Goal: Task Accomplishment & Management: Complete application form

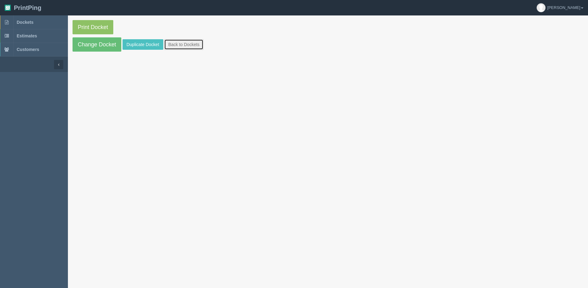
click at [177, 49] on link "Back to Dockets" at bounding box center [183, 44] width 39 height 10
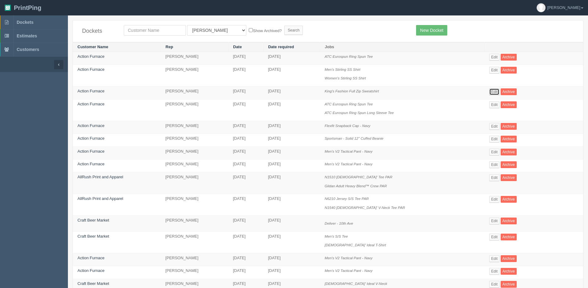
click at [492, 91] on link "Edit" at bounding box center [494, 91] width 10 height 7
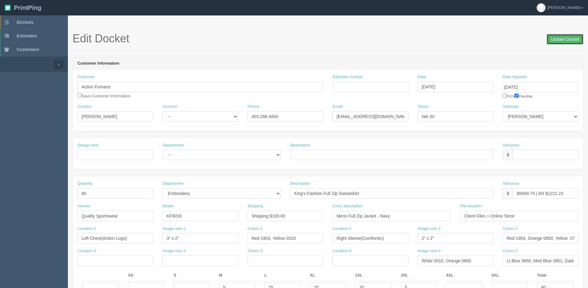
drag, startPoint x: 556, startPoint y: 38, endPoint x: 479, endPoint y: 35, distance: 77.8
click at [556, 37] on input "Update Docket" at bounding box center [565, 39] width 37 height 10
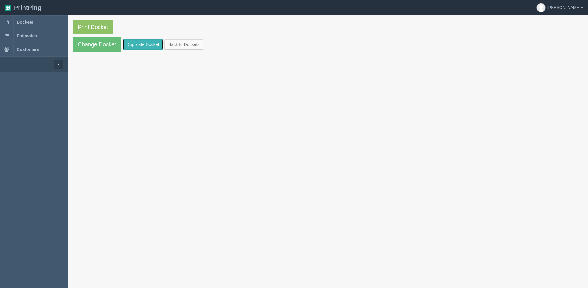
click at [136, 48] on link "Duplicate Docket" at bounding box center [143, 44] width 41 height 10
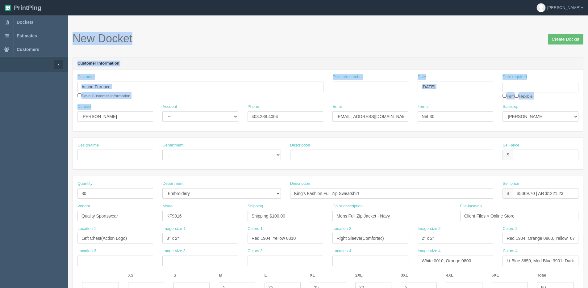
drag, startPoint x: 119, startPoint y: 122, endPoint x: 11, endPoint y: 133, distance: 108.6
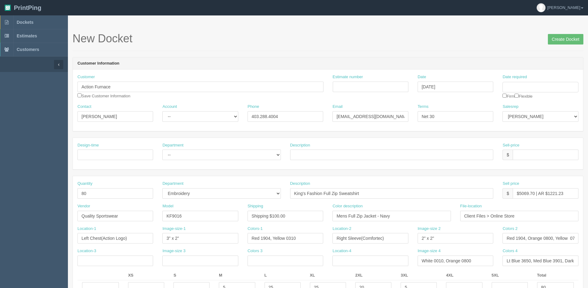
click at [530, 85] on input "Date required" at bounding box center [541, 87] width 76 height 10
drag, startPoint x: 548, startPoint y: 155, endPoint x: 57, endPoint y: 157, distance: 490.9
click at [542, 155] on tr "24 25 26 27 28 29 30" at bounding box center [532, 155] width 57 height 9
drag, startPoint x: 109, startPoint y: 116, endPoint x: -76, endPoint y: 120, distance: 185.0
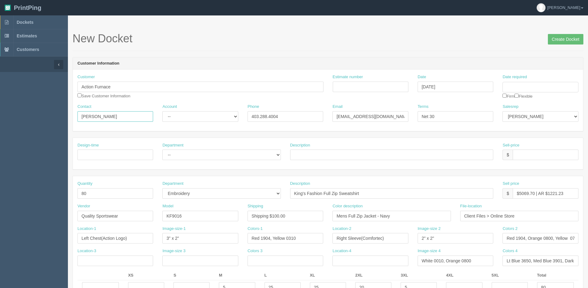
drag, startPoint x: 101, startPoint y: 117, endPoint x: 2, endPoint y: 115, distance: 99.1
paste input "ley Pratt"
type input "Ashley Pratt"
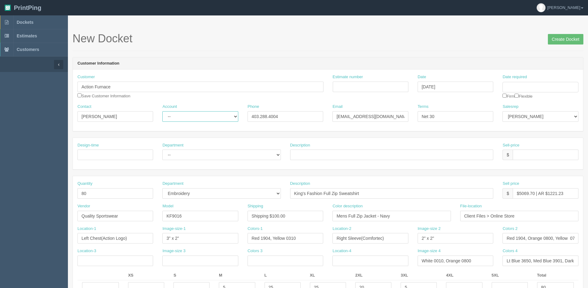
click at [174, 114] on select "-- Existing Client Allrush Client Rep Client" at bounding box center [200, 116] width 76 height 10
select select "Allrush Client"
click at [162, 111] on select "-- Existing Client Allrush Client Rep Client" at bounding box center [200, 116] width 76 height 10
click at [392, 111] on div "Email mOsman@actionfurnace.ca" at bounding box center [371, 113] width 76 height 18
drag, startPoint x: 391, startPoint y: 116, endPoint x: 252, endPoint y: 117, distance: 138.6
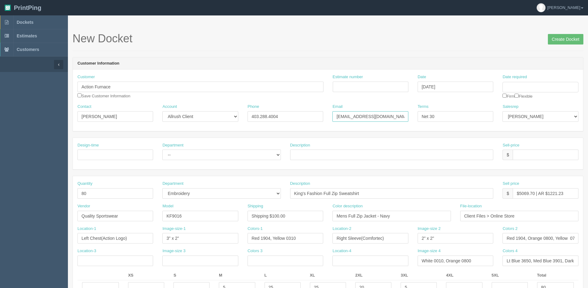
paste input "ashleyp"
type input "ashleyp@actionfurnace.ca"
click at [523, 94] on div "Date required Firm Flexible" at bounding box center [541, 86] width 76 height 25
click at [522, 96] on div "Date required Firm Flexible" at bounding box center [541, 86] width 76 height 25
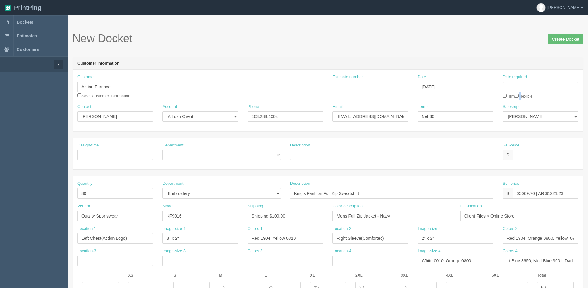
click at [521, 96] on div "Date required Firm Flexible" at bounding box center [541, 86] width 76 height 25
click at [519, 96] on input "checkbox" at bounding box center [517, 96] width 4 height 4
checkbox input "true"
click at [520, 88] on input "Date required" at bounding box center [541, 87] width 76 height 10
click at [550, 153] on td "29" at bounding box center [549, 155] width 7 height 9
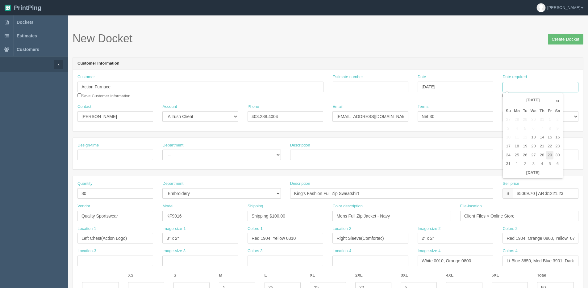
type input "August 29, 2025"
drag, startPoint x: 80, startPoint y: 195, endPoint x: 2, endPoint y: 203, distance: 78.5
type input "12"
drag, startPoint x: 362, startPoint y: 195, endPoint x: 44, endPoint y: 213, distance: 317.9
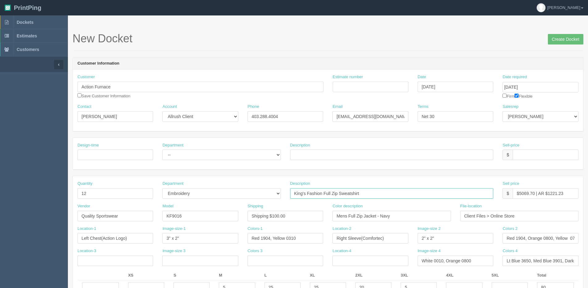
type input "OGIO Ladies' Polo - Navy"
drag, startPoint x: 136, startPoint y: 217, endPoint x: 4, endPoint y: 217, distance: 132.1
type input "Sanmar"
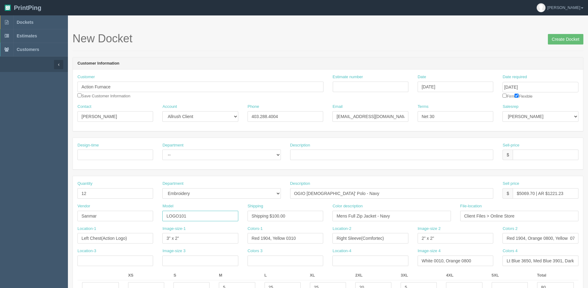
type input "LOGO101"
click at [271, 221] on input "Shipping $100.00" at bounding box center [286, 216] width 76 height 10
drag, startPoint x: 272, startPoint y: 218, endPoint x: 303, endPoint y: 208, distance: 33.1
click at [303, 208] on div "Shipping Shipping $100.00" at bounding box center [286, 212] width 76 height 18
type input "Shipping $25.00"
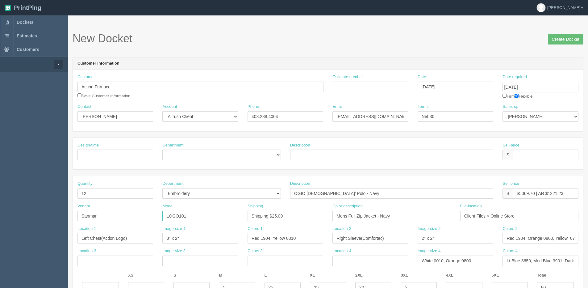
drag, startPoint x: 182, startPoint y: 216, endPoint x: 199, endPoint y: 210, distance: 18.5
click at [199, 210] on div "Model LOGO101" at bounding box center [200, 212] width 76 height 18
drag, startPoint x: 176, startPoint y: 215, endPoint x: 259, endPoint y: 218, distance: 83.1
click at [260, 215] on div "Vendor Sanmar Model LOGO125` Shipping Shipping $25.00 Color description Mens Fu…" at bounding box center [328, 214] width 510 height 23
type input "LOG101"
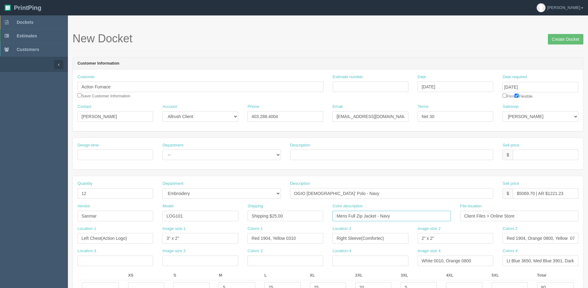
drag, startPoint x: 207, startPoint y: 218, endPoint x: 199, endPoint y: 218, distance: 7.7
click at [199, 218] on div "Vendor Sanmar Model LOG101 Shipping Shipping $25.00 Color description Mens Full…" at bounding box center [328, 214] width 510 height 23
click at [377, 215] on input "Mens Full Zip Jacket - Navy" at bounding box center [392, 216] width 118 height 10
drag, startPoint x: 377, startPoint y: 215, endPoint x: 214, endPoint y: 221, distance: 163.4
click at [214, 221] on div "Vendor Sanmar Model LOG101 Shipping Shipping $25.00 Color description Mens Full…" at bounding box center [328, 214] width 510 height 23
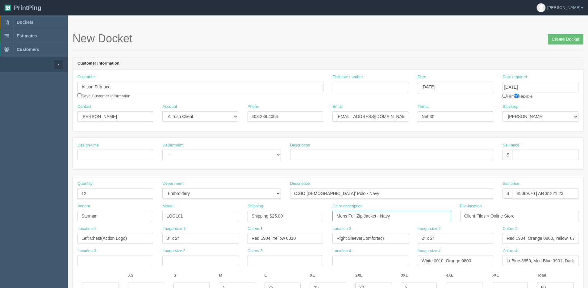
paste input "OGIO® JEWEL LADIES' POLO"
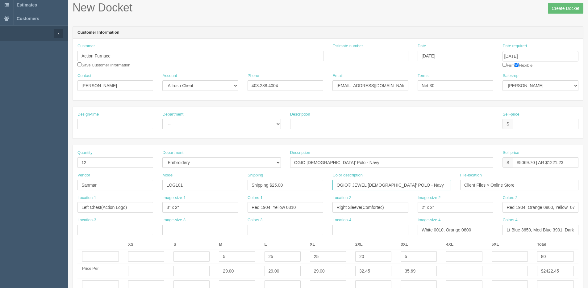
scroll to position [62, 0]
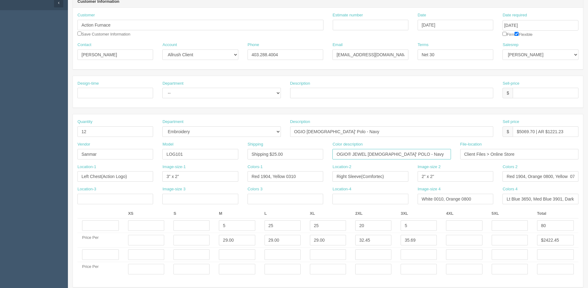
type input "OGIO® JEWEL LADIES' POLO - Navy"
drag, startPoint x: 232, startPoint y: 228, endPoint x: 150, endPoint y: 223, distance: 82.6
click at [150, 223] on tr "5 25 25 20 5 80" at bounding box center [327, 225] width 501 height 15
click at [199, 223] on input "text" at bounding box center [192, 225] width 36 height 10
type input "6"
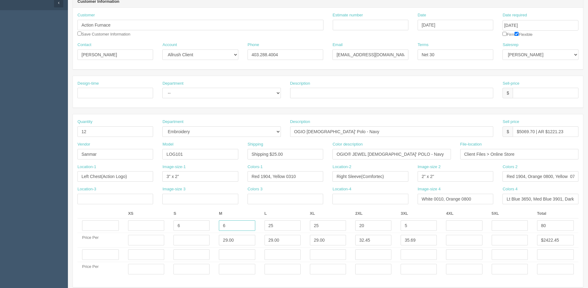
type input "6"
click at [195, 236] on input "text" at bounding box center [192, 240] width 36 height 10
type input "24.99"
click at [571, 222] on input "text" at bounding box center [555, 225] width 37 height 10
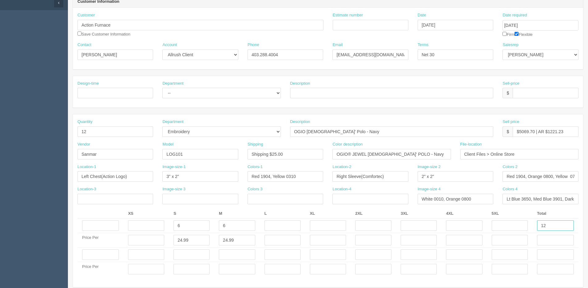
type input "12"
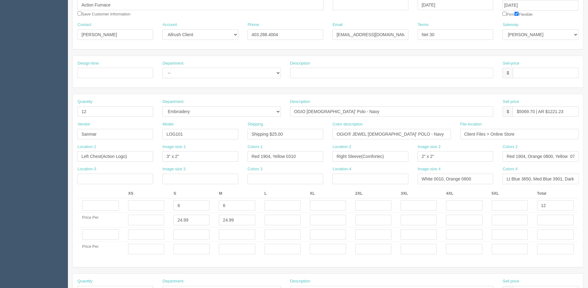
scroll to position [93, 0]
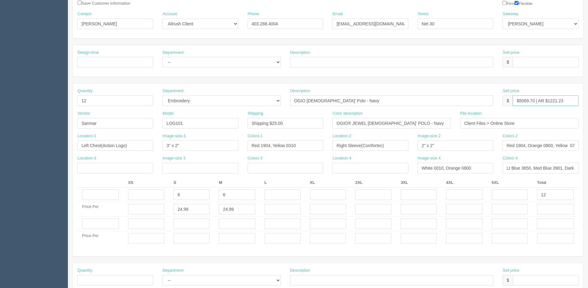
drag, startPoint x: 519, startPoint y: 99, endPoint x: 534, endPoint y: 102, distance: 15.3
click at [534, 102] on input "$5069.70 | AR $1221.23" at bounding box center [546, 100] width 66 height 10
drag, startPoint x: 546, startPoint y: 100, endPoint x: 591, endPoint y: 96, distance: 45.8
click at [588, 96] on html "PrintPing Dan Edit account ( dan@arapparel.ca ) Logout Dockets Estimates" at bounding box center [294, 214] width 588 height 615
type input "$894.52 | AR $260.88"
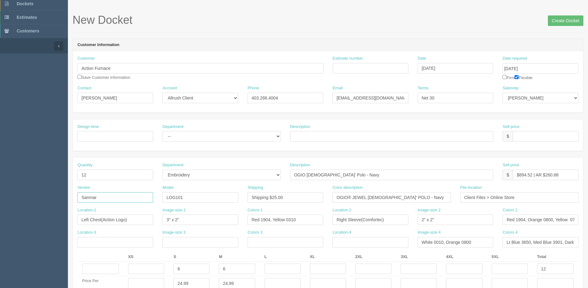
scroll to position [0, 0]
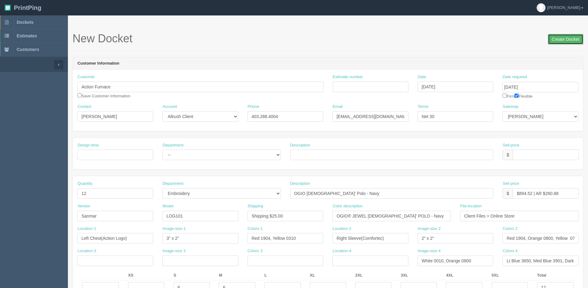
click at [572, 43] on input "Create Docket" at bounding box center [566, 39] width 36 height 10
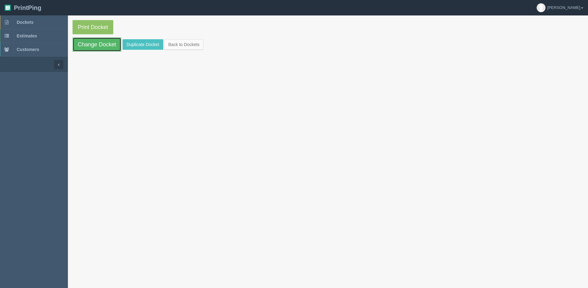
drag, startPoint x: 92, startPoint y: 44, endPoint x: 80, endPoint y: 53, distance: 14.8
click at [92, 44] on link "Change Docket" at bounding box center [97, 44] width 49 height 14
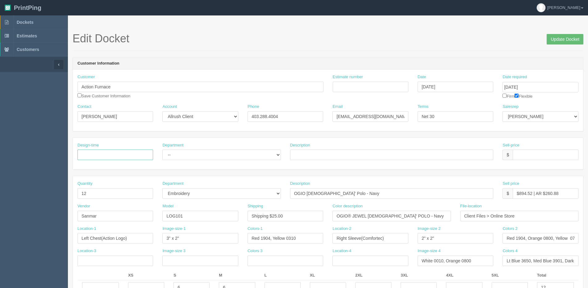
click at [146, 156] on input "Design-time" at bounding box center [115, 154] width 76 height 10
click at [193, 156] on select "-- Outsource Design" at bounding box center [221, 154] width 118 height 10
select select "Design"
click at [162, 149] on select "-- Outsource Design" at bounding box center [221, 154] width 118 height 10
click at [132, 158] on input "Design-time" at bounding box center [115, 154] width 76 height 10
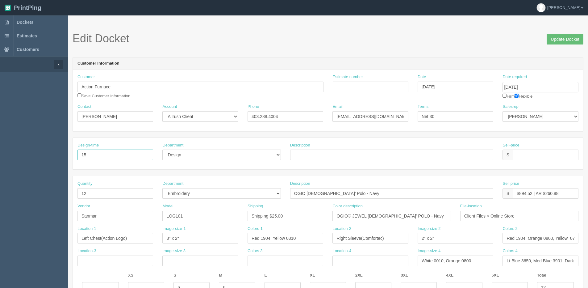
type input "15"
type input "Design"
click at [525, 151] on input "text" at bounding box center [546, 154] width 66 height 10
click at [524, 156] on input "N?C" at bounding box center [546, 154] width 66 height 10
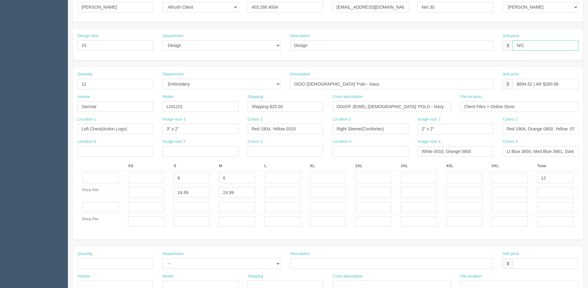
scroll to position [123, 0]
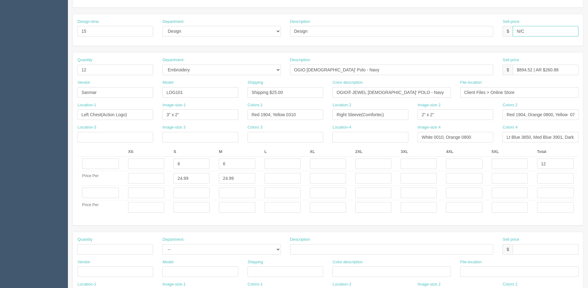
type input "N/C"
click at [527, 248] on input "text" at bounding box center [546, 249] width 66 height 10
click at [543, 174] on input "text" at bounding box center [555, 178] width 37 height 10
type input "$299.88"
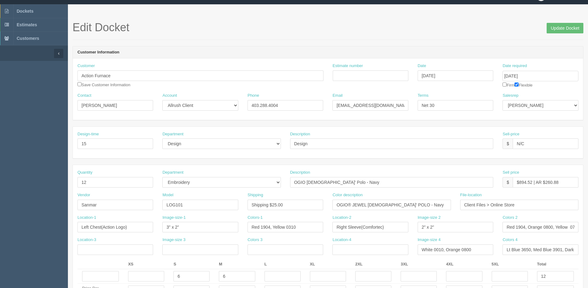
scroll to position [0, 0]
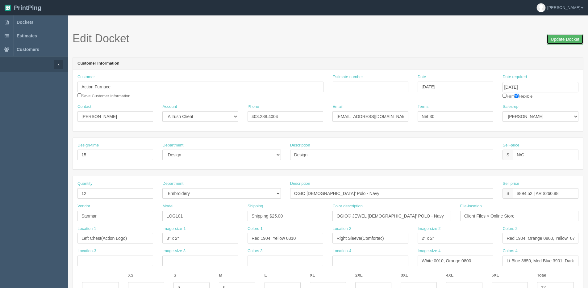
drag, startPoint x: 557, startPoint y: 39, endPoint x: 546, endPoint y: 36, distance: 10.9
click at [557, 39] on input "Update Docket" at bounding box center [565, 39] width 37 height 10
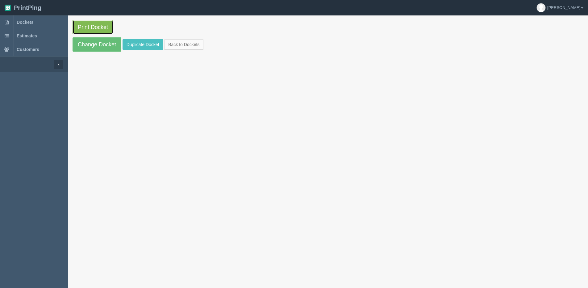
click at [91, 33] on link "Print Docket" at bounding box center [93, 27] width 41 height 14
click at [190, 41] on link "Back to Dockets" at bounding box center [183, 44] width 39 height 10
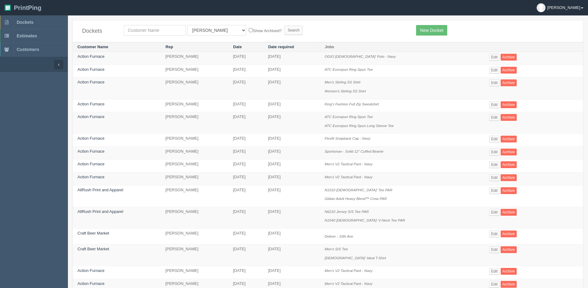
click at [583, 8] on b at bounding box center [582, 7] width 2 height 1
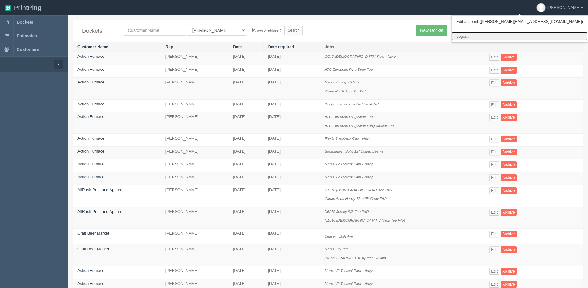
click at [550, 35] on link "Logout" at bounding box center [520, 36] width 136 height 9
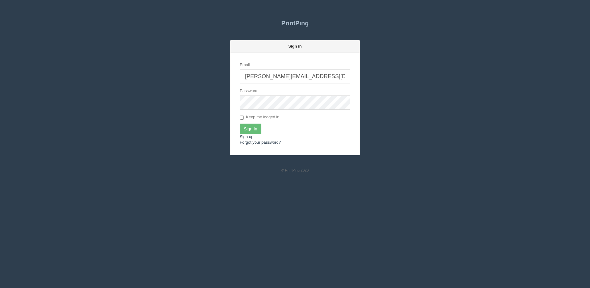
click at [301, 73] on input "[PERSON_NAME][EMAIL_ADDRESS][DOMAIN_NAME]" at bounding box center [295, 76] width 111 height 14
type input "[PERSON_NAME][EMAIL_ADDRESS][DOMAIN_NAME]"
click at [261, 129] on input "Sign In" at bounding box center [251, 128] width 22 height 10
